Goal: Register for event/course

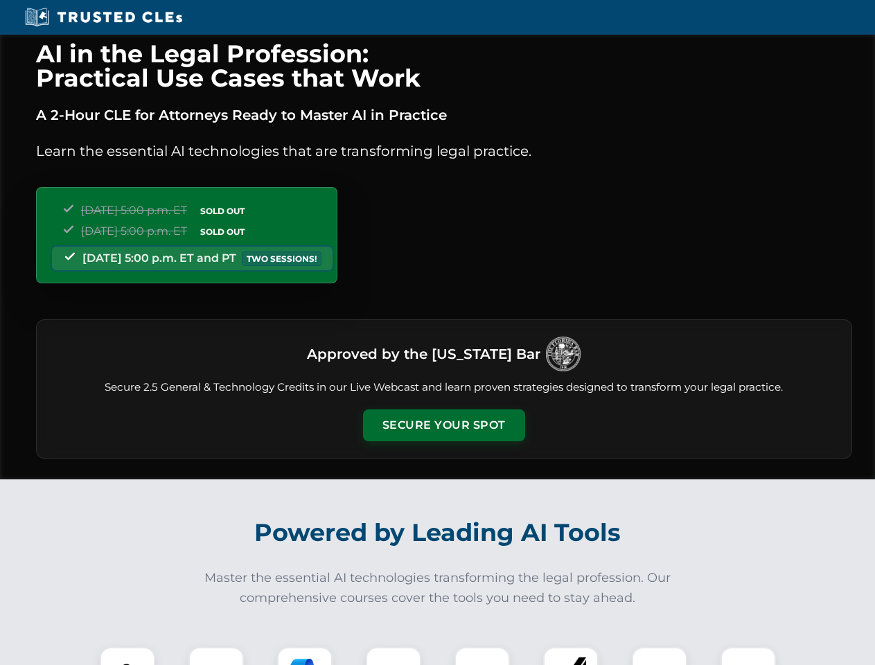
click at [443, 425] on button "Secure Your Spot" at bounding box center [444, 425] width 162 height 32
click at [127, 656] on img at bounding box center [127, 675] width 40 height 40
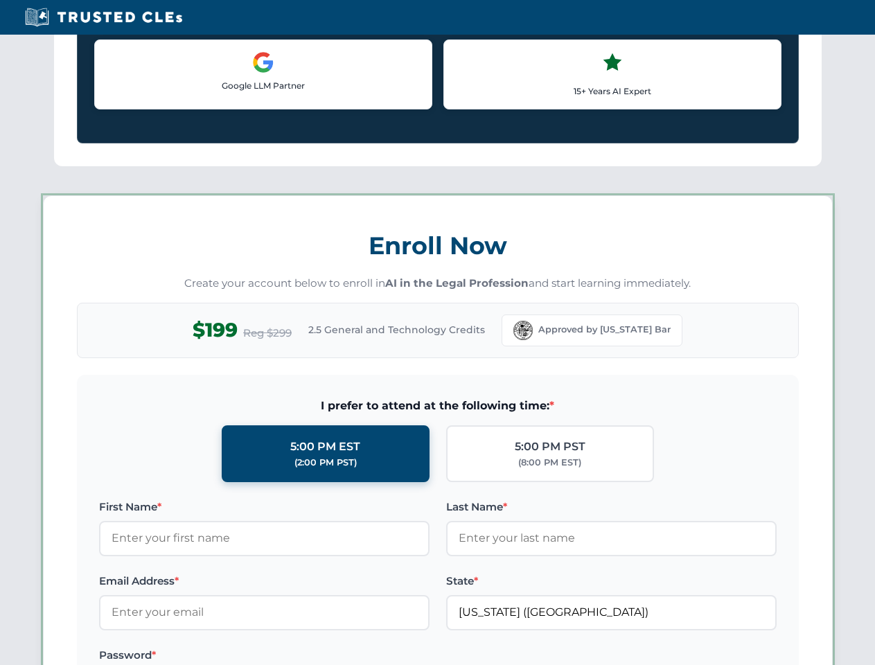
click at [305, 656] on label "Password *" at bounding box center [264, 655] width 331 height 17
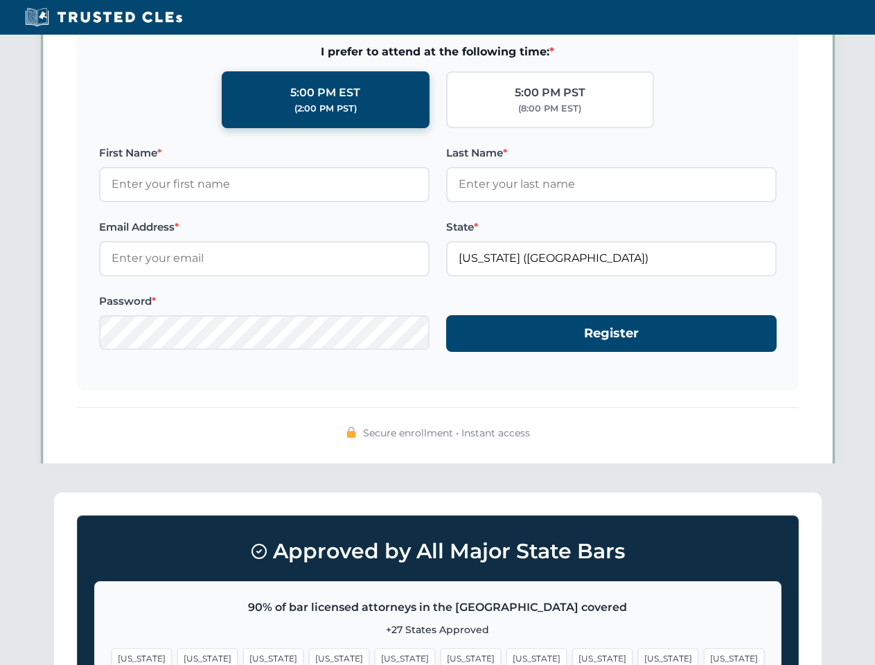
click at [638, 656] on span "[US_STATE]" at bounding box center [668, 659] width 60 height 20
